Goal: Task Accomplishment & Management: Complete application form

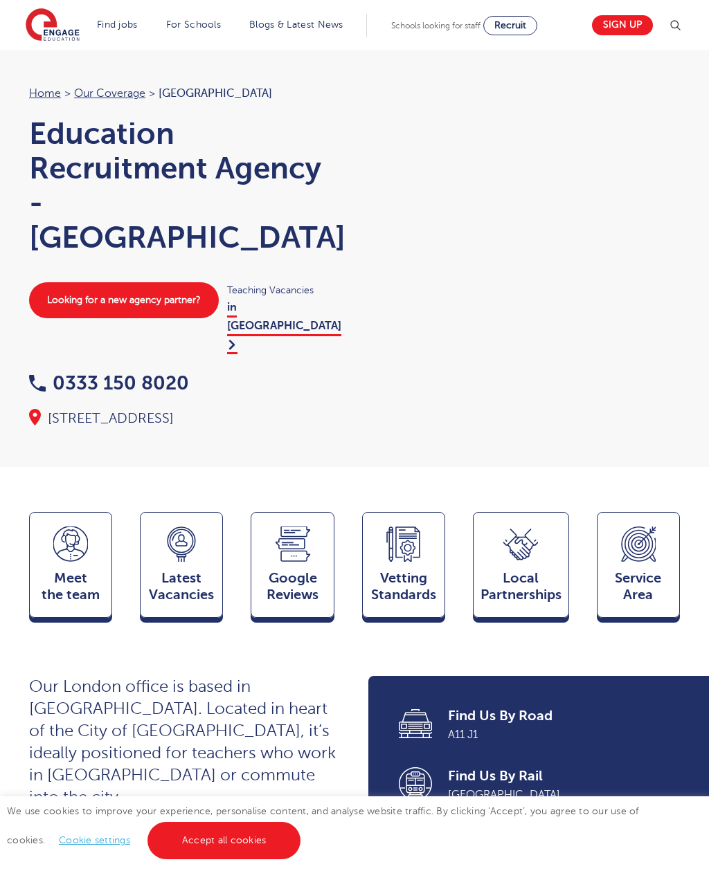
click at [0, 0] on link "Support staff roles" at bounding box center [0, 0] width 0 height 0
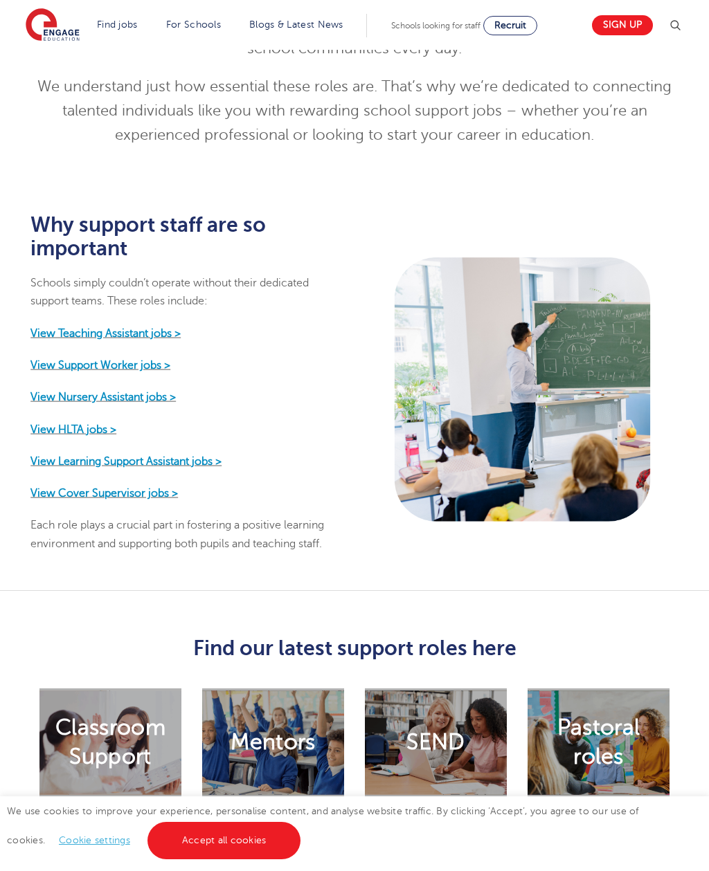
scroll to position [548, 0]
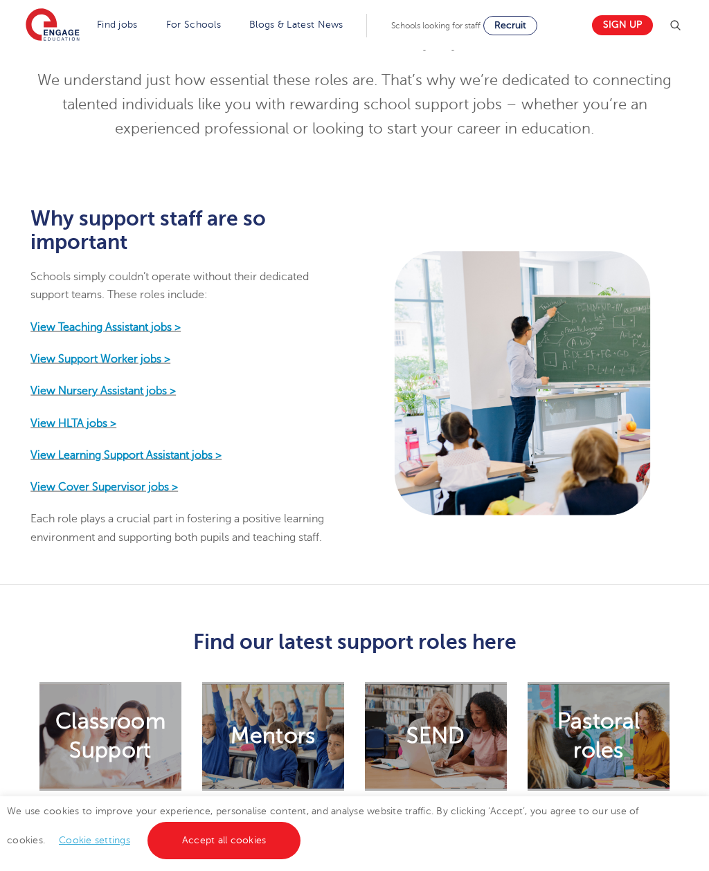
click at [84, 452] on strong "View Learning Support Assistant jobs >" at bounding box center [125, 454] width 191 height 12
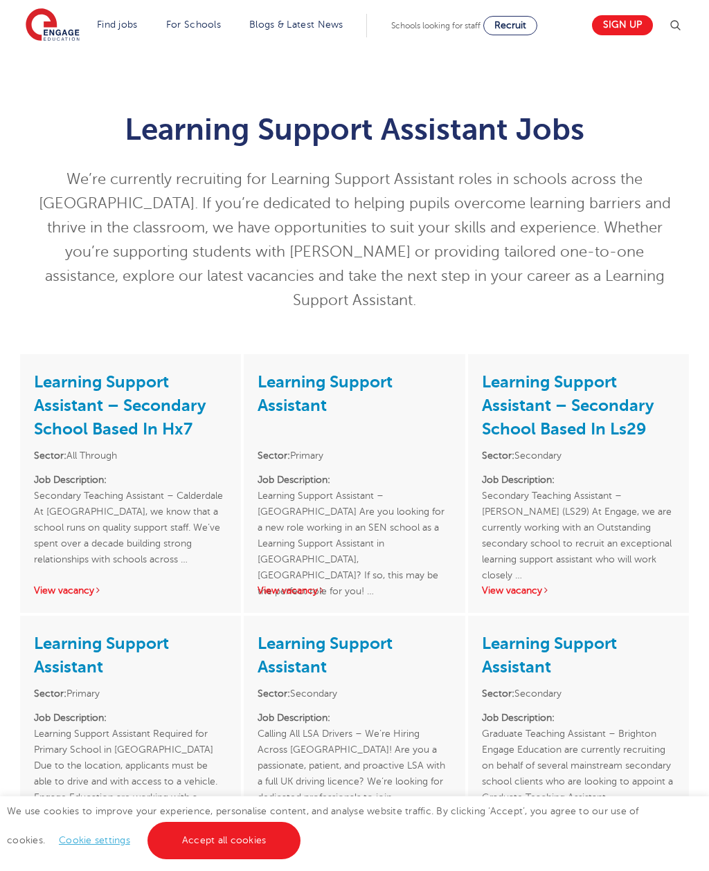
select select "GB"
click at [608, 21] on link "Sign up" at bounding box center [622, 25] width 61 height 20
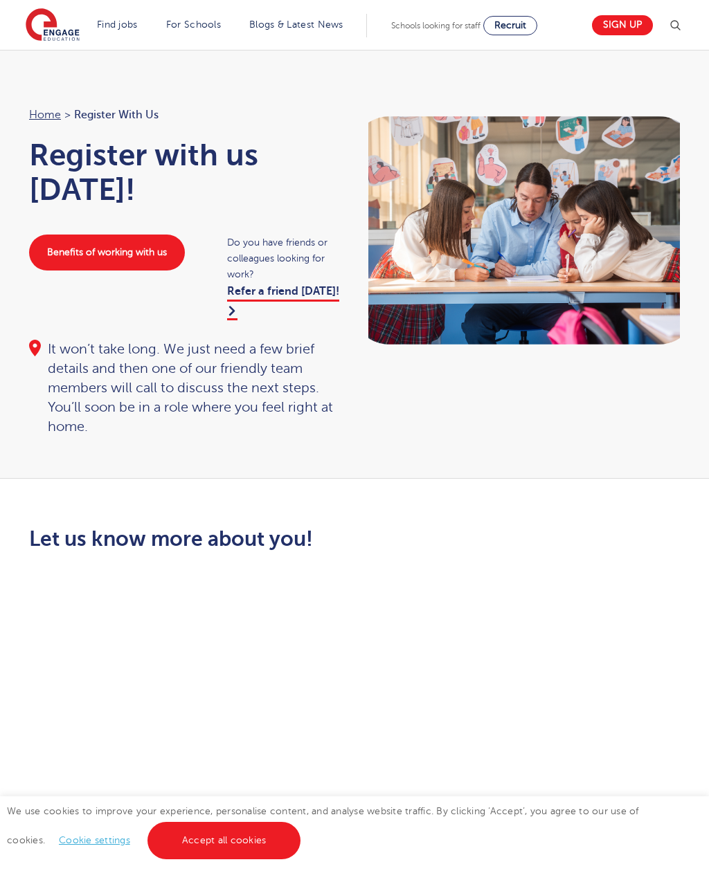
click at [630, 18] on link "Sign up" at bounding box center [622, 25] width 61 height 20
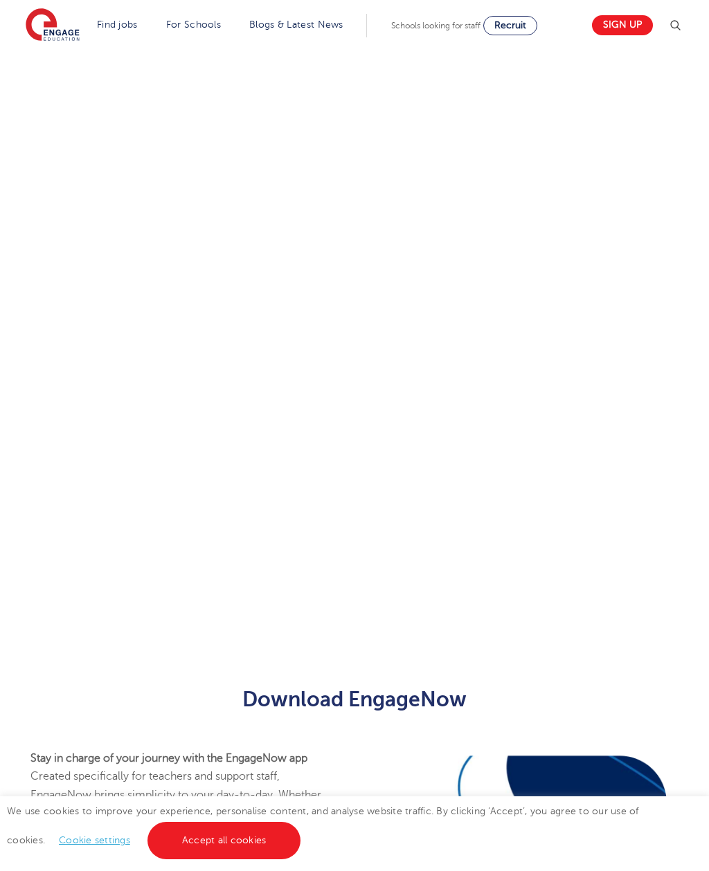
scroll to position [657, 0]
